Goal: Obtain resource: Obtain resource

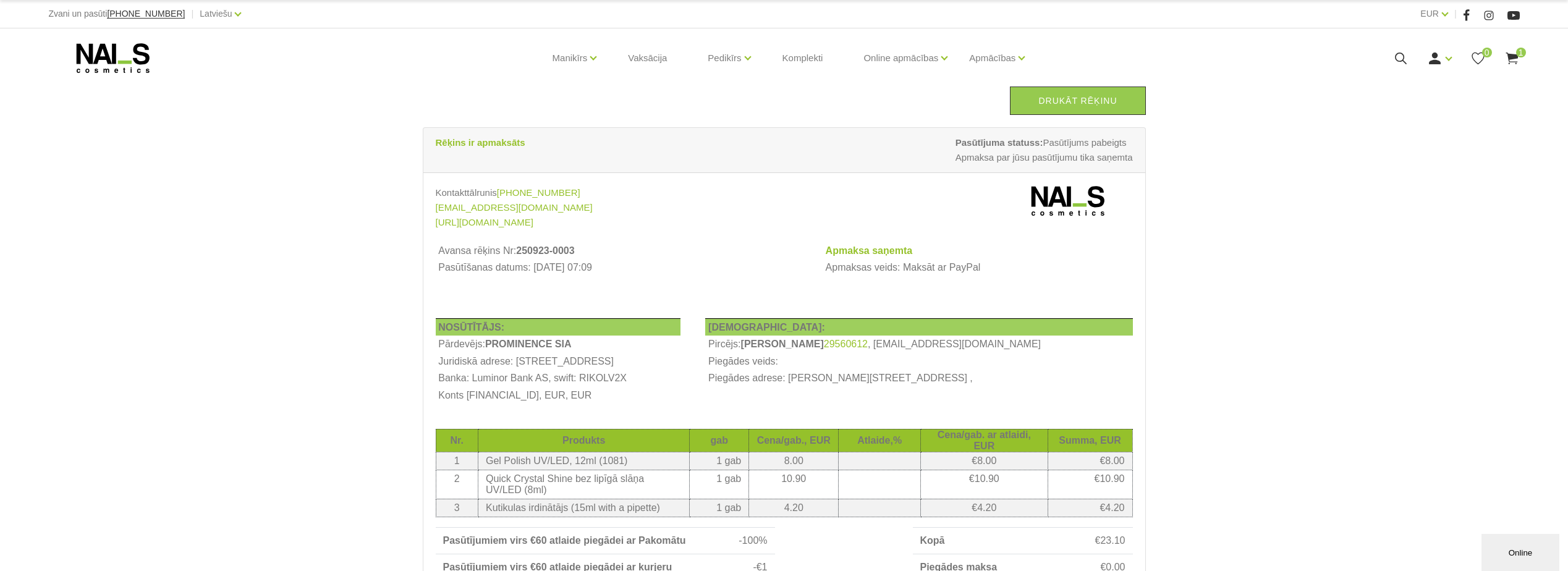
drag, startPoint x: 1065, startPoint y: 96, endPoint x: 105, endPoint y: 506, distance: 1043.9
click at [1065, 96] on link "Drukāt rēķinu" at bounding box center [1077, 100] width 135 height 28
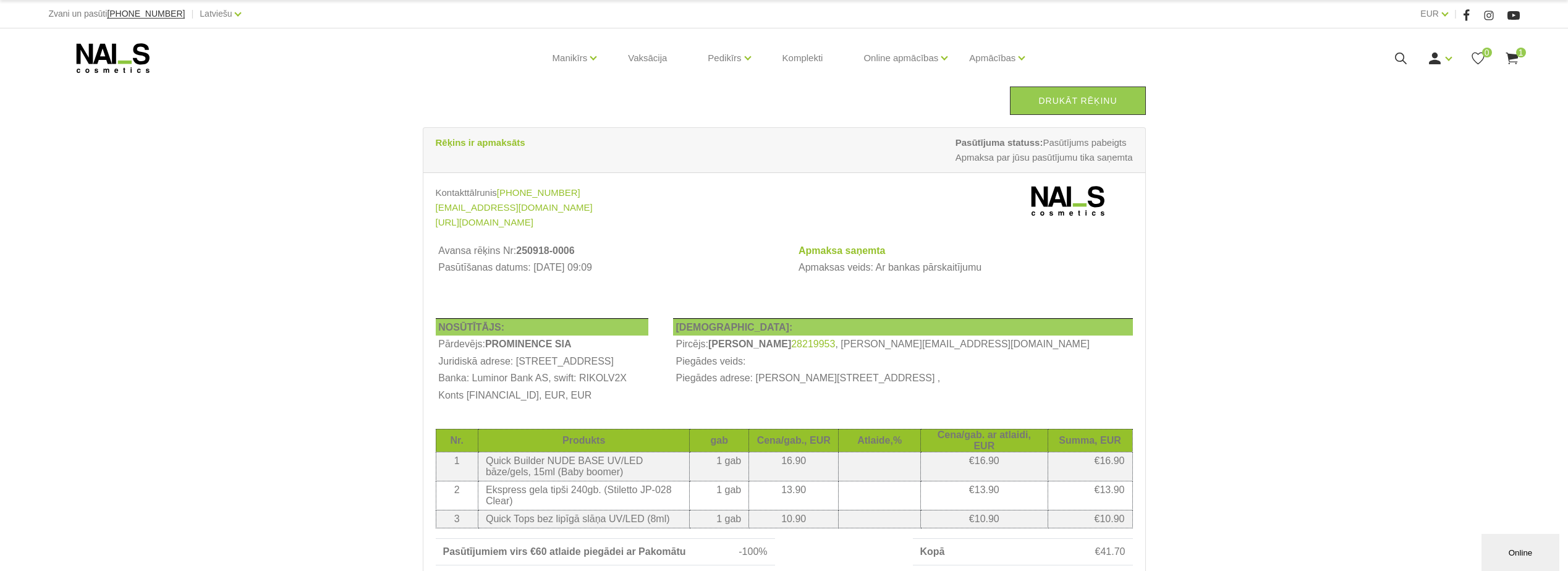
drag, startPoint x: 1057, startPoint y: 98, endPoint x: 84, endPoint y: 503, distance: 1053.9
click at [1057, 98] on link "Drukāt rēķinu" at bounding box center [1077, 100] width 135 height 28
